Goal: Book appointment/travel/reservation

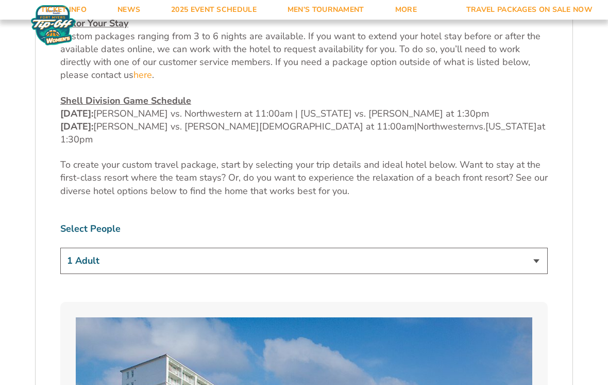
scroll to position [535, 0]
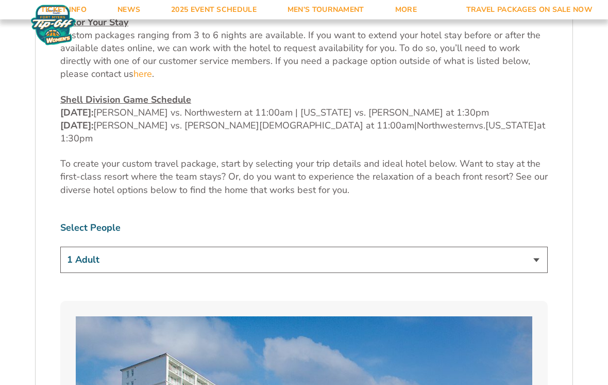
click at [243, 247] on select "1 Adult 2 Adults 3 Adults 4 Adults 2 Adults + 1 Child 2 Adults + 2 Children 2 A…" at bounding box center [304, 260] width 488 height 26
select select "2 Adults"
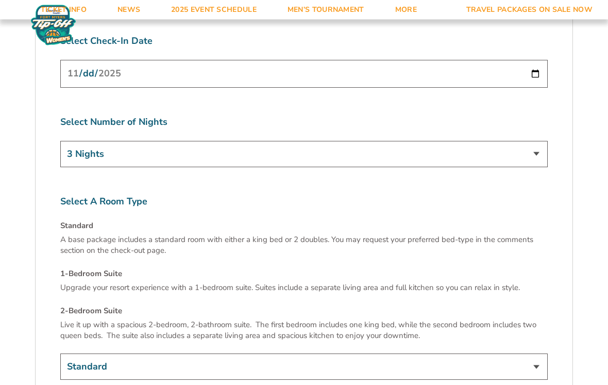
scroll to position [3983, 0]
click at [78, 220] on h4 "Standard" at bounding box center [304, 225] width 488 height 11
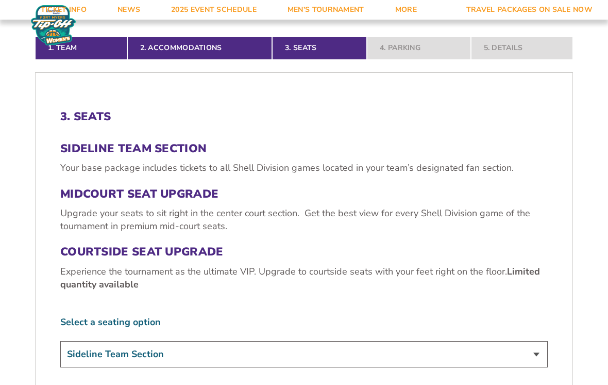
scroll to position [281, 0]
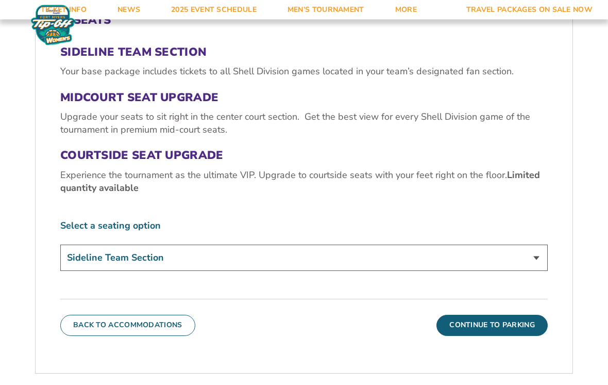
click at [76, 264] on select "Sideline Team Section Midcourt Seat Upgrade (+$70 per person) Courtside Seat Up…" at bounding box center [304, 258] width 488 height 26
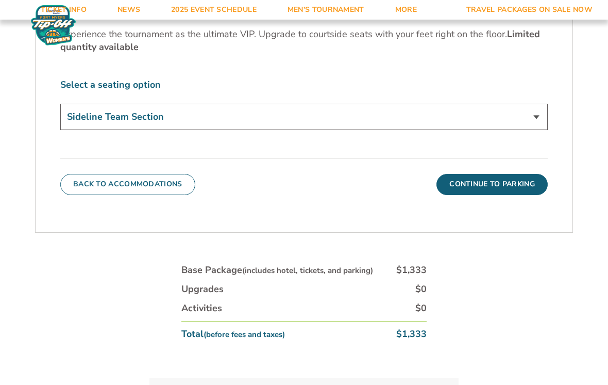
scroll to position [506, 0]
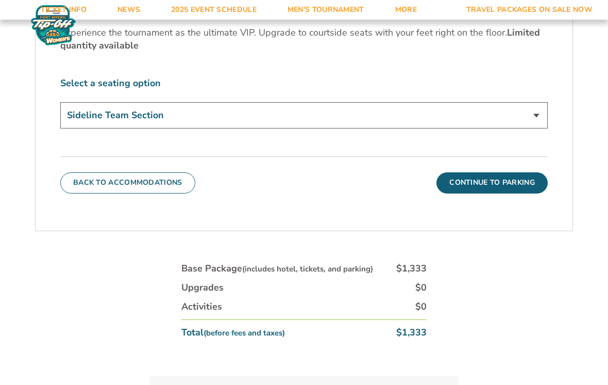
click at [475, 183] on button "Continue To Parking" at bounding box center [492, 182] width 111 height 21
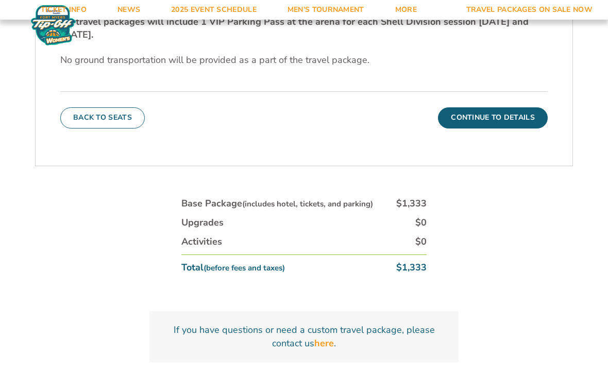
scroll to position [398, 0]
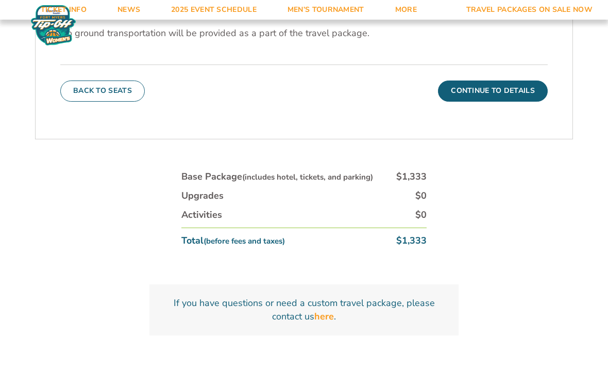
click at [478, 97] on button "Continue To Details" at bounding box center [493, 90] width 110 height 21
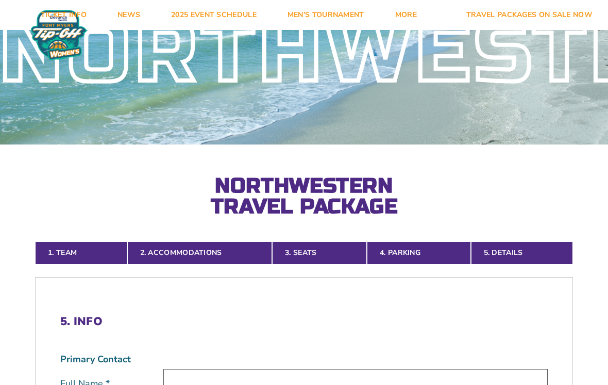
scroll to position [0, 0]
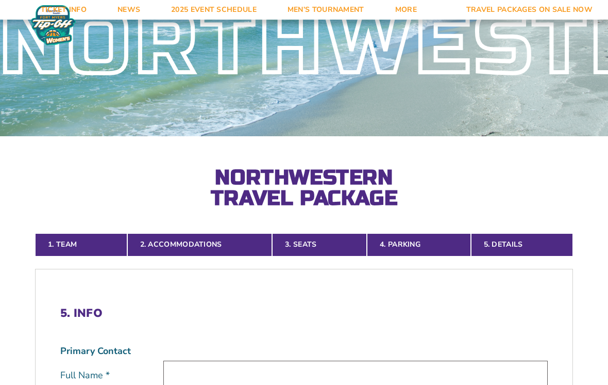
click at [298, 244] on link "3. Seats" at bounding box center [319, 244] width 95 height 23
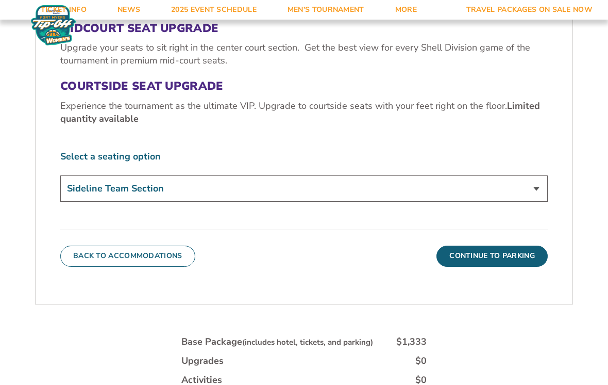
scroll to position [439, 0]
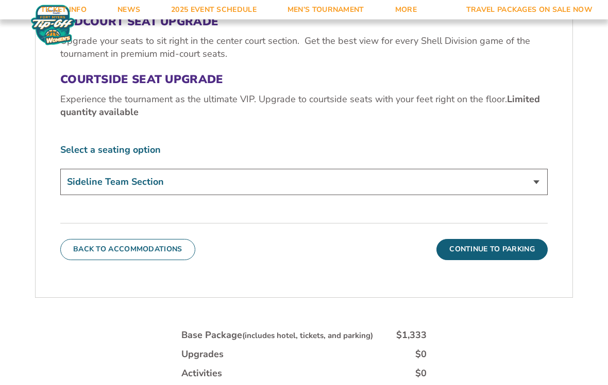
click at [174, 191] on select "Sideline Team Section Midcourt Seat Upgrade (+$70 per person) Courtside Seat Up…" at bounding box center [304, 182] width 488 height 26
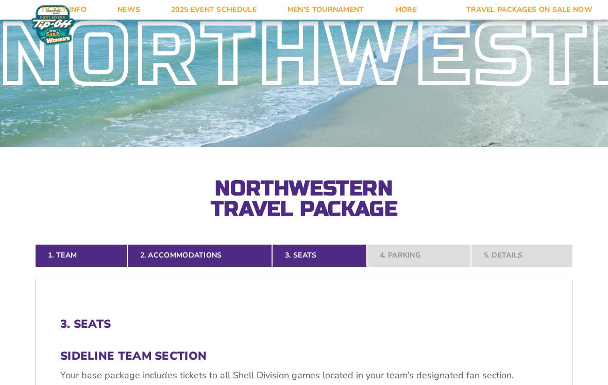
scroll to position [0, 0]
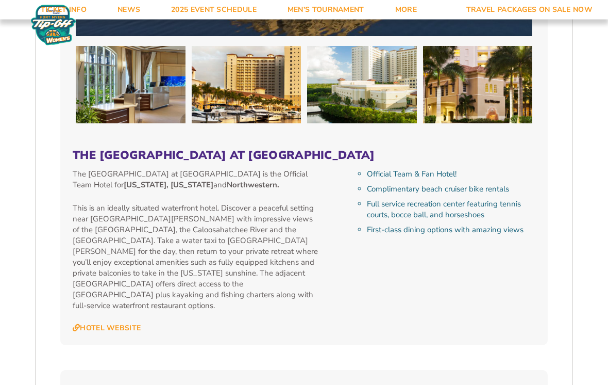
scroll to position [1736, 0]
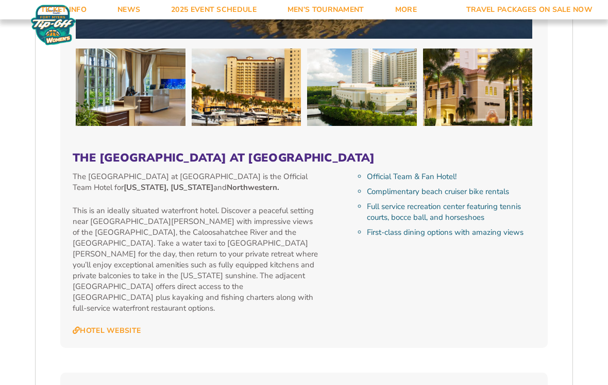
click at [93, 326] on link "Hotel Website" at bounding box center [107, 330] width 68 height 9
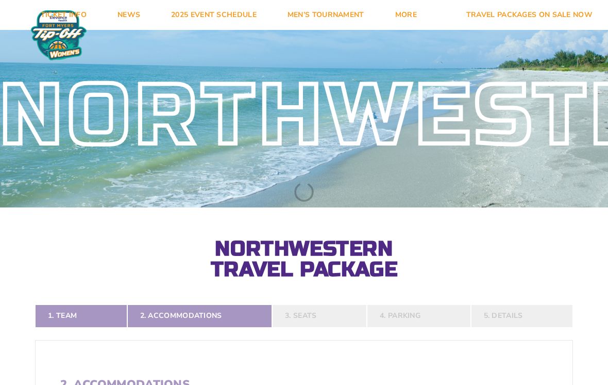
select select
